Goal: Check status

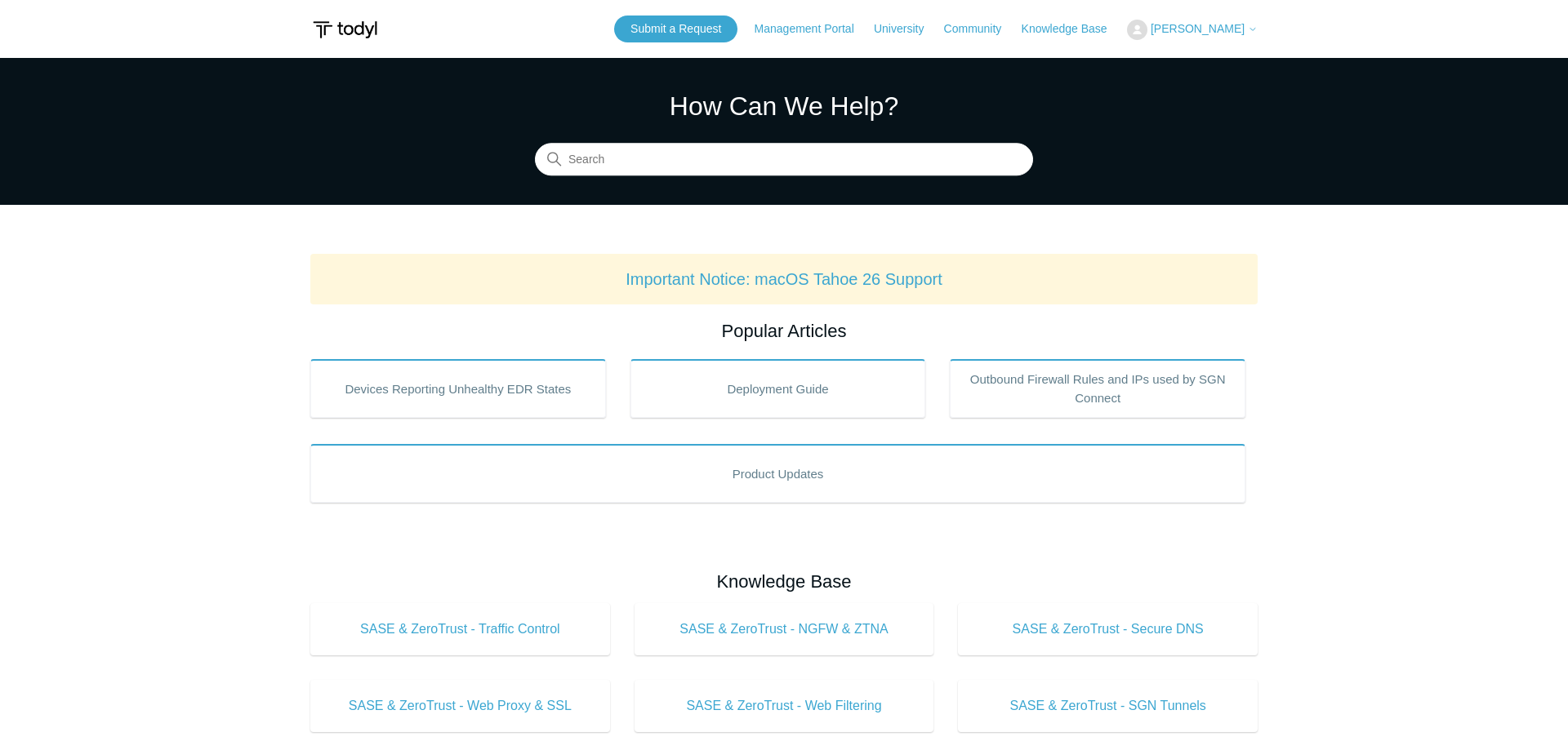
click at [1197, 28] on span "[PERSON_NAME]" at bounding box center [1197, 27] width 94 height 13
click at [1205, 61] on link "My Support Requests" at bounding box center [1207, 64] width 159 height 28
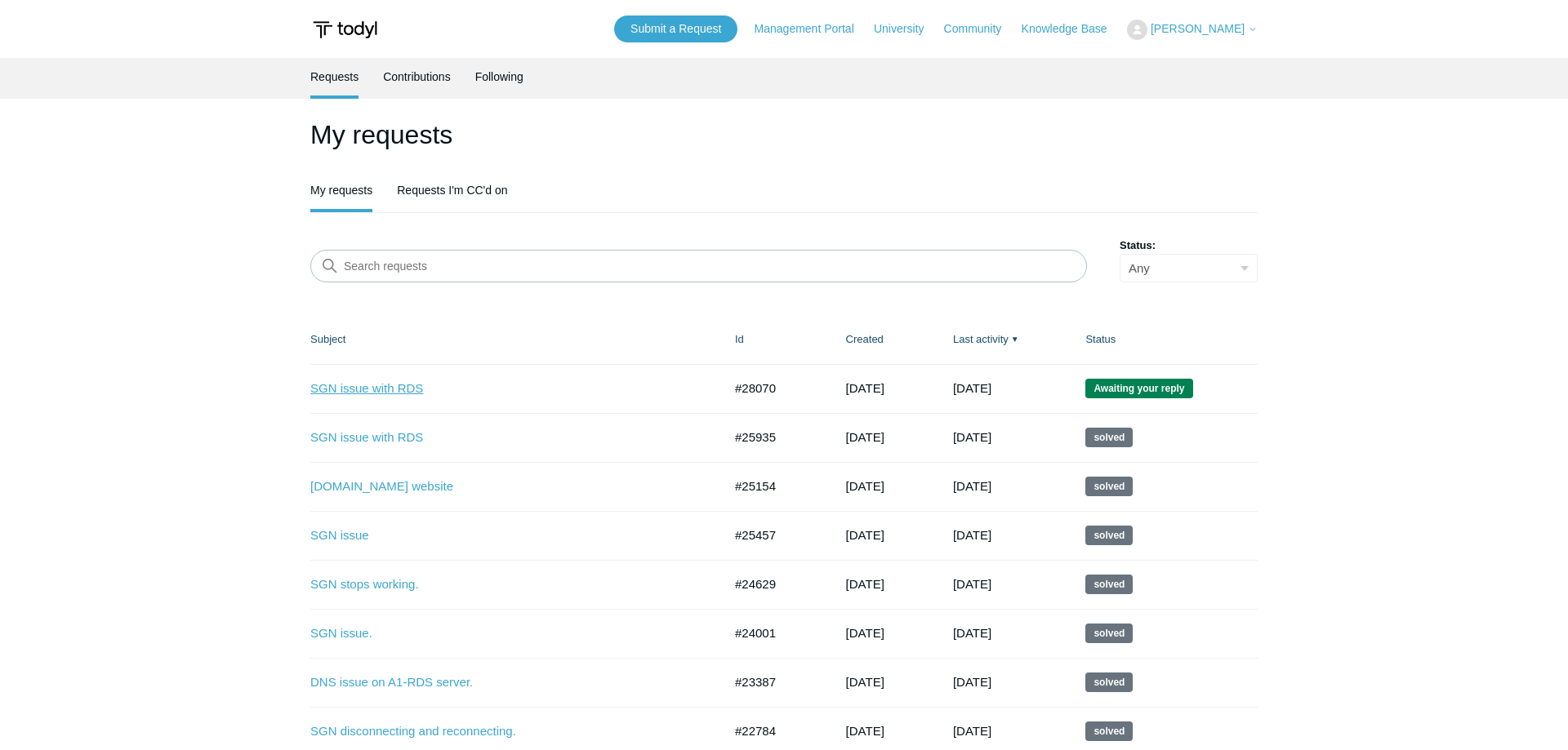
click at [408, 387] on link "SGN issue with RDS" at bounding box center [504, 388] width 388 height 19
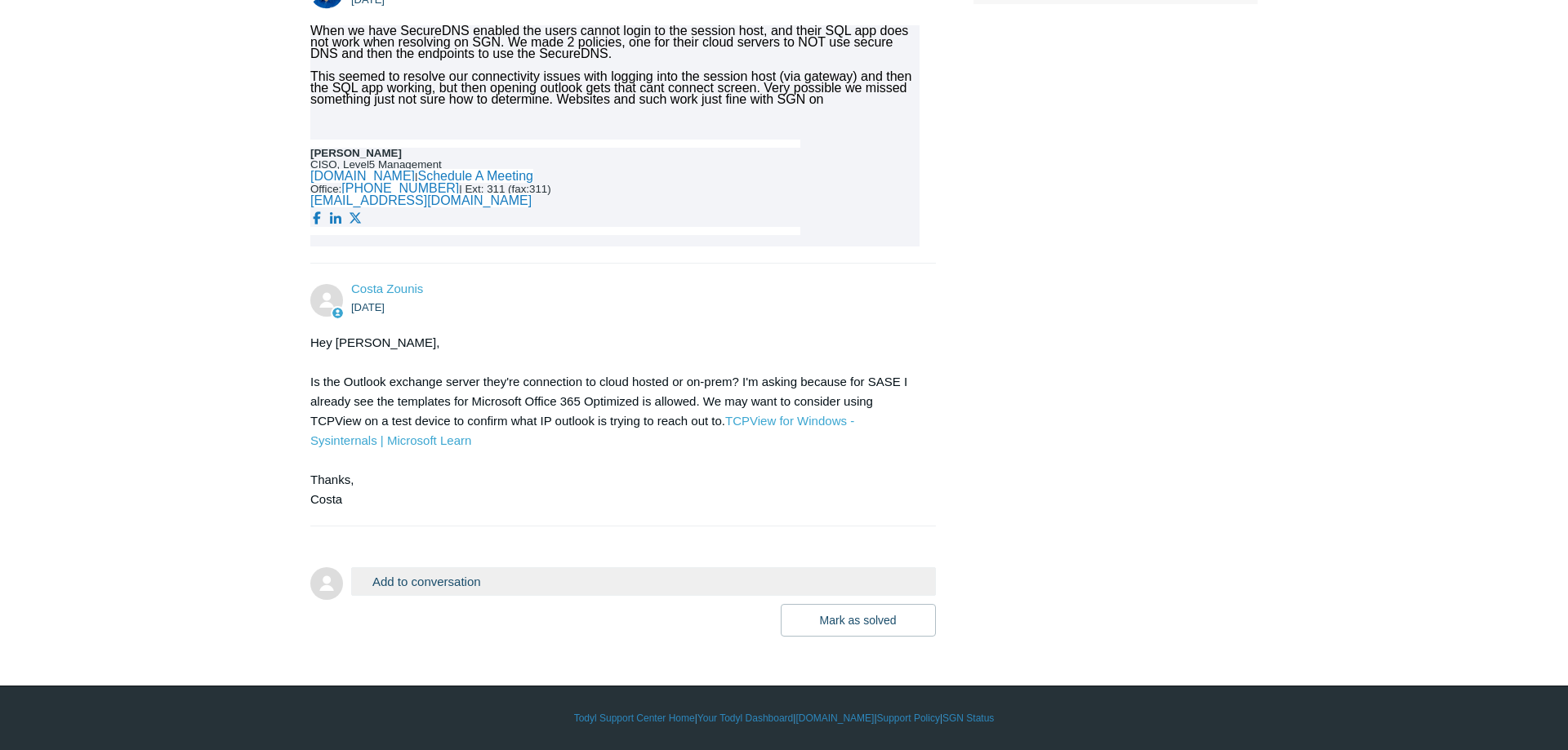
scroll to position [751, 0]
